Goal: Navigation & Orientation: Find specific page/section

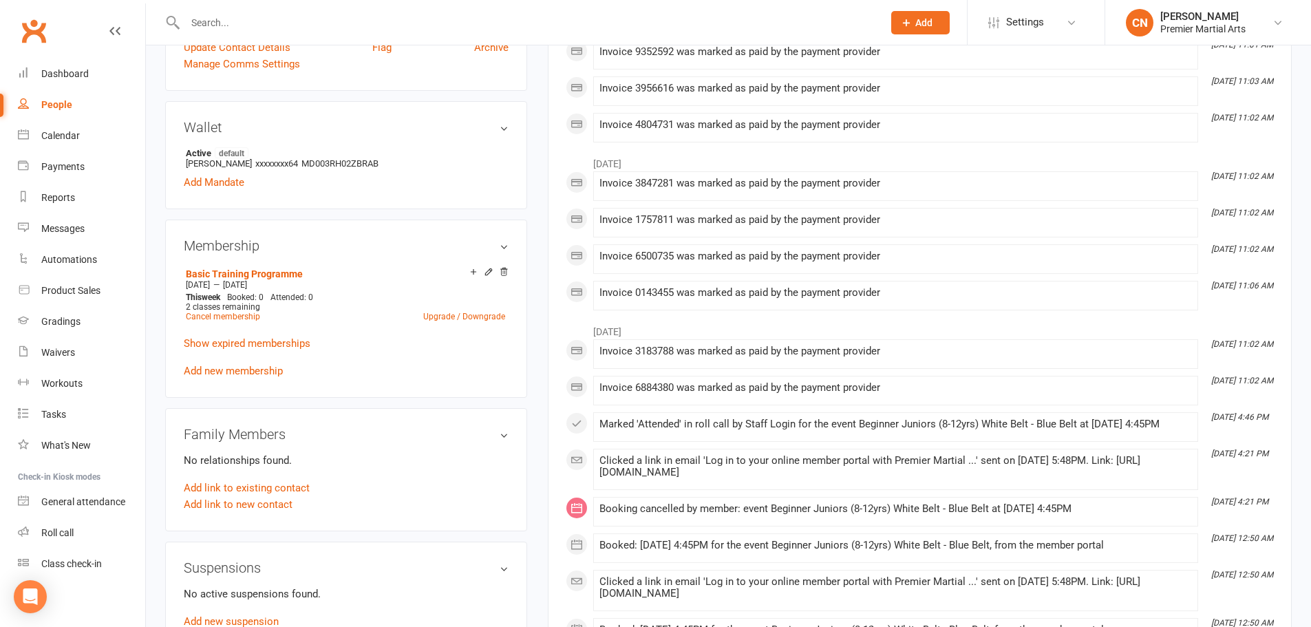
scroll to position [413, 0]
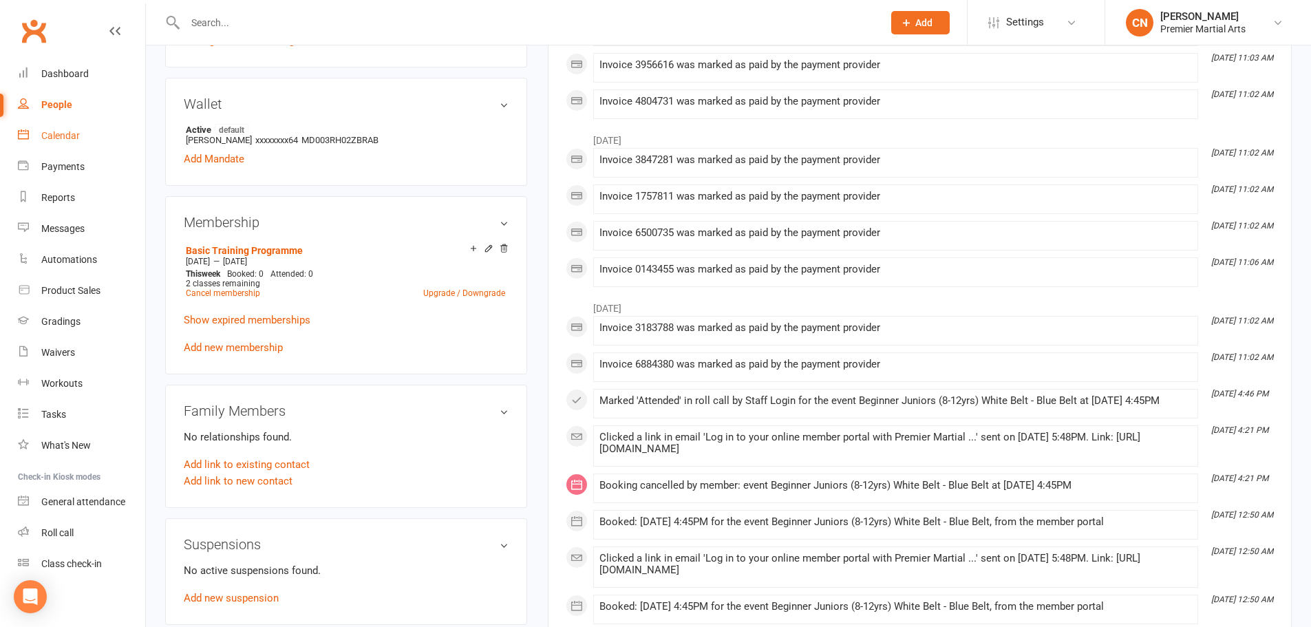
click at [43, 134] on div "Calendar" at bounding box center [60, 135] width 39 height 11
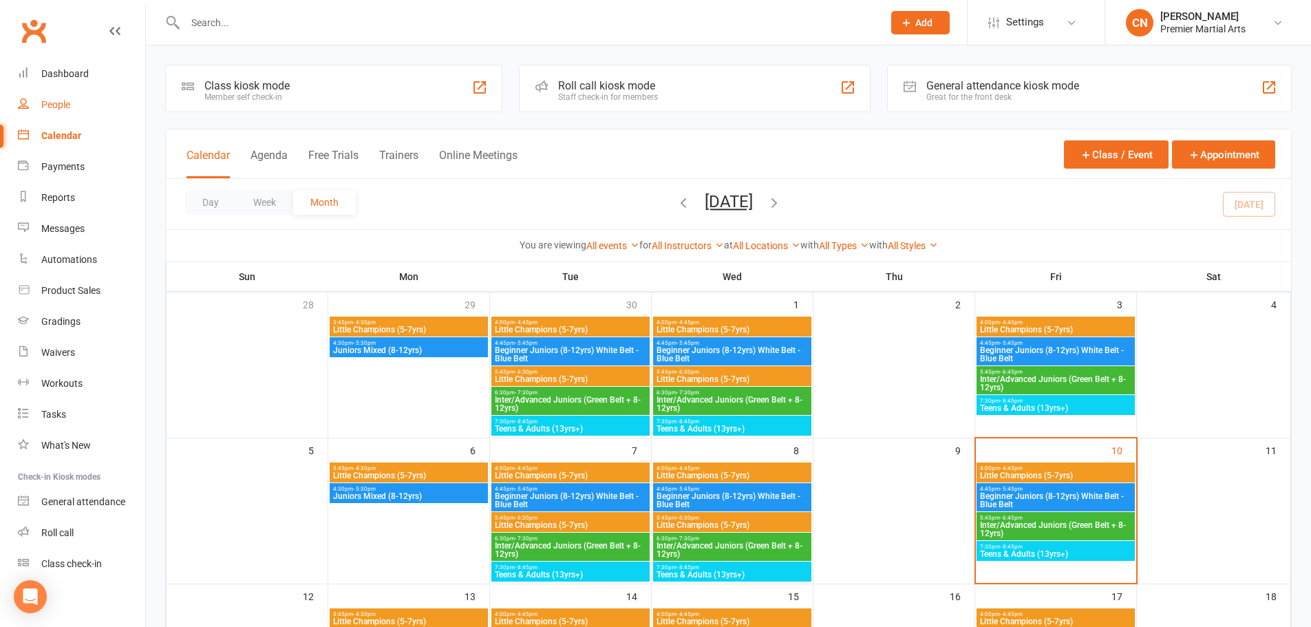
click at [41, 104] on link "People" at bounding box center [81, 104] width 127 height 31
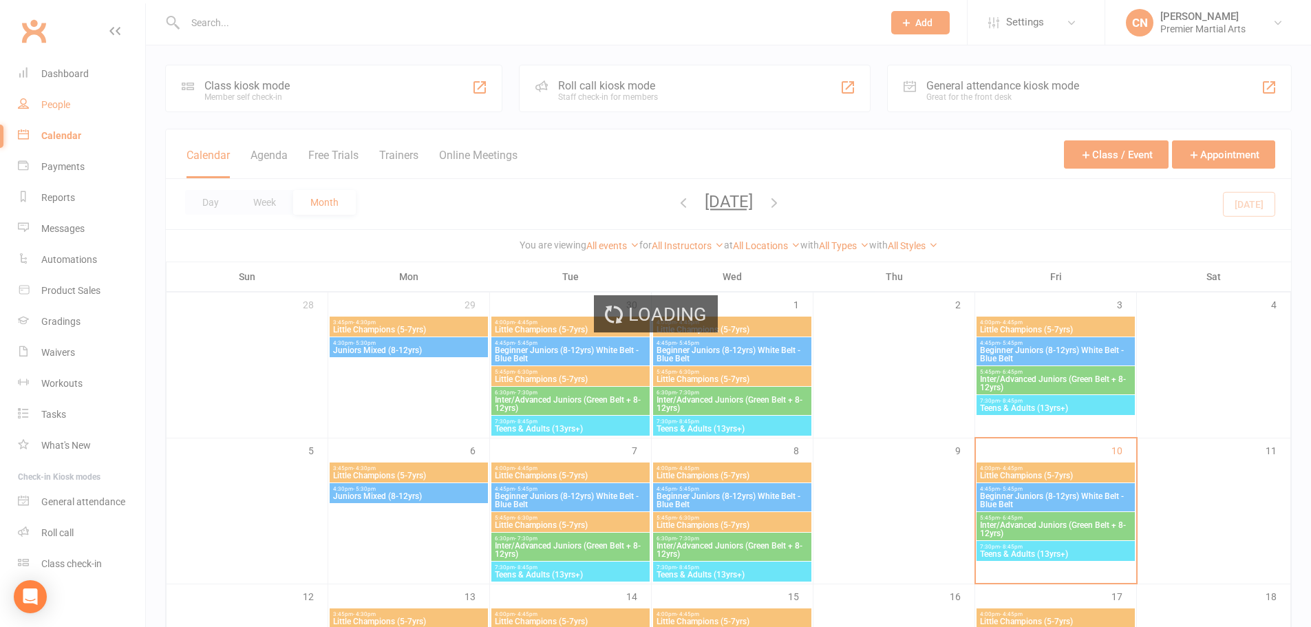
select select "100"
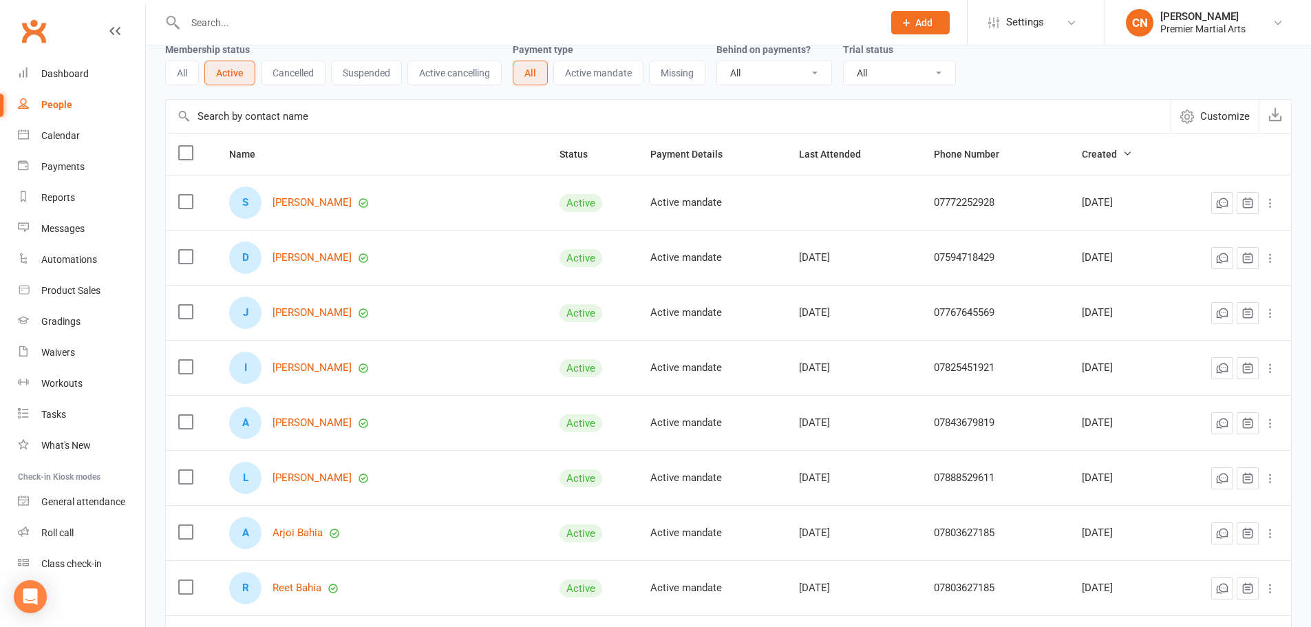
scroll to position [69, 0]
click at [315, 200] on link "Scarlett Jones" at bounding box center [312, 200] width 79 height 12
